Goal: Find contact information: Find contact information

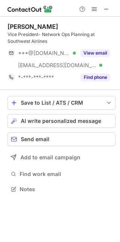
scroll to position [184, 120]
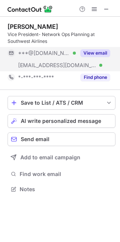
click at [88, 52] on button "View email" at bounding box center [96, 53] width 30 height 8
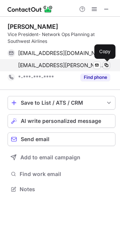
click at [109, 64] on span at bounding box center [107, 65] width 6 height 6
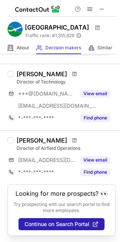
scroll to position [679, 0]
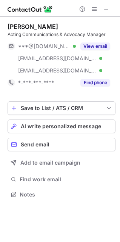
scroll to position [189, 120]
